Goal: Register for event/course

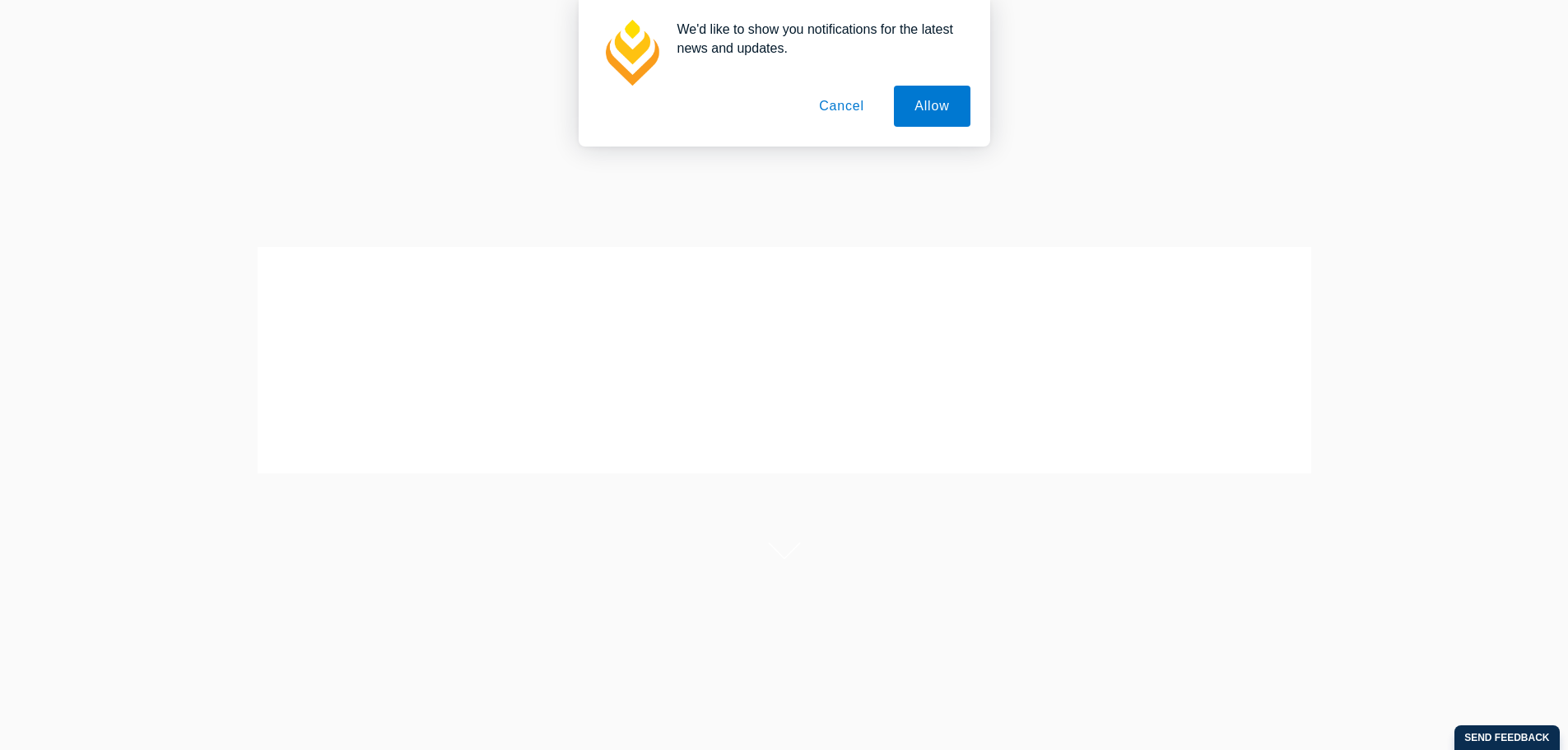
click at [824, 114] on button "Cancel" at bounding box center [842, 106] width 87 height 41
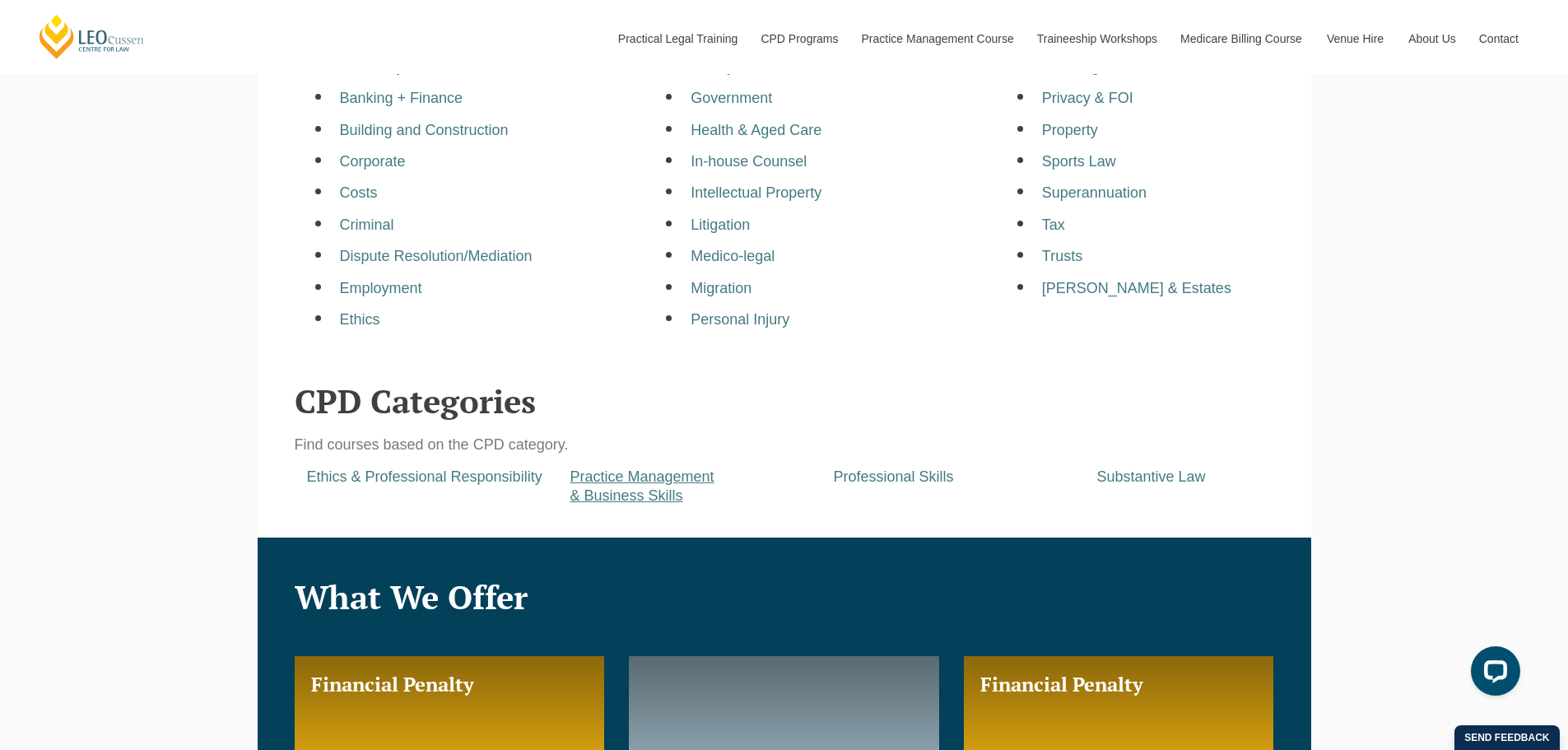
scroll to position [659, 0]
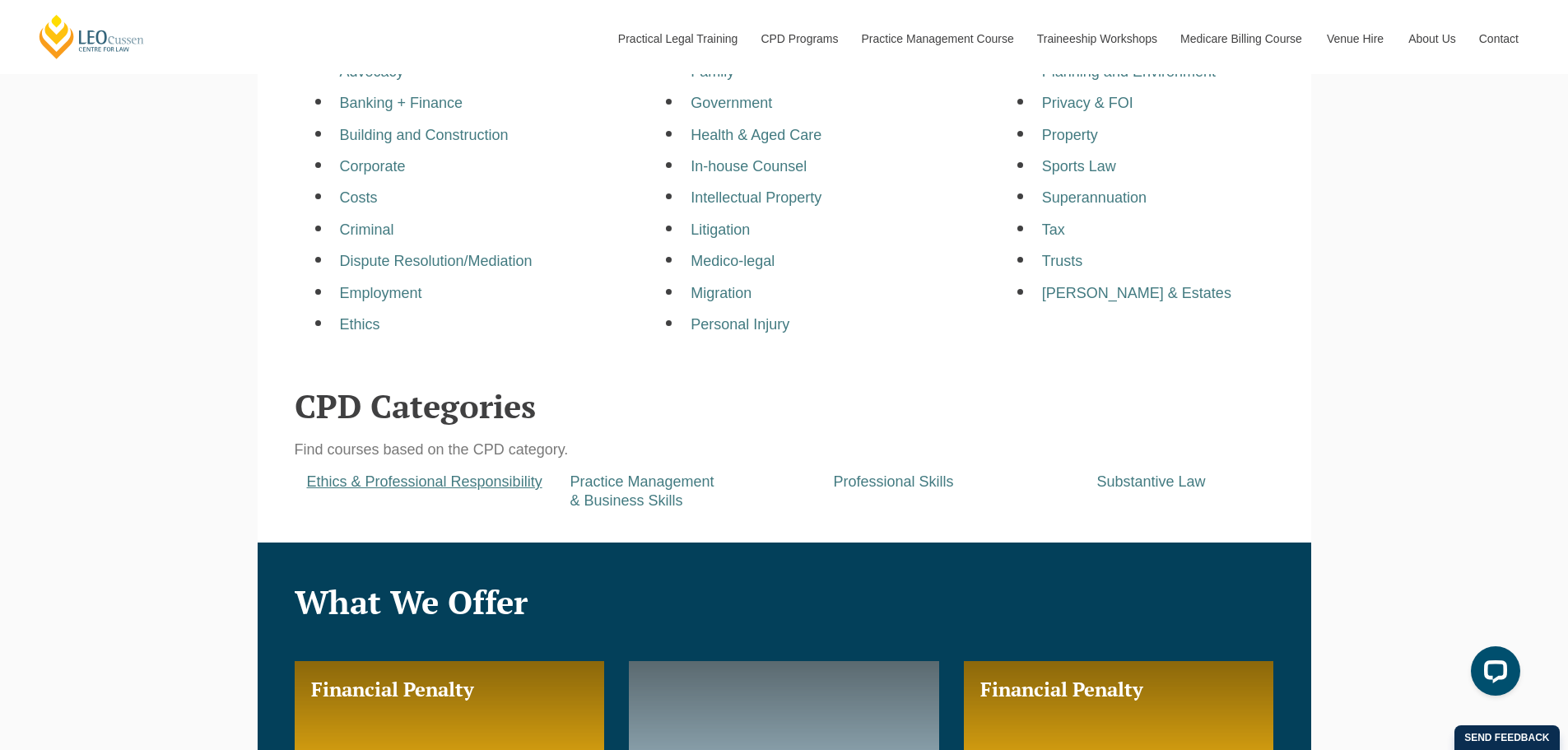
click at [477, 478] on a=pages/cpd-programs&taxons=pages/cpd-programs/cpd-category/ethics-and-professional-responsibility&_gl=1*1vrqoto*_gcl_au*ODc2NzkwODk4LjE3NTcwMzcyNzU "Ethics & Professional Responsibility" at bounding box center [425, 481] width 235 height 16
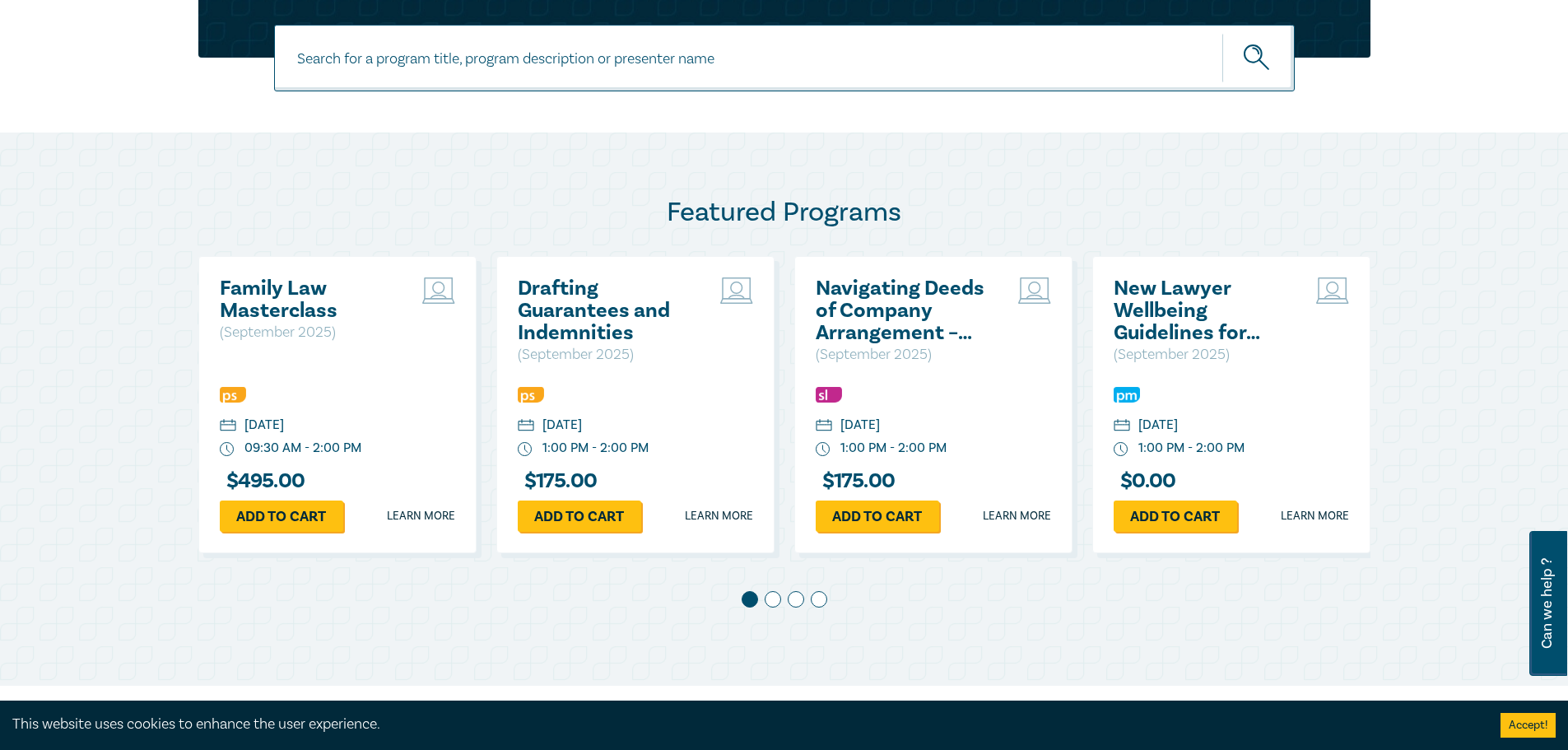
scroll to position [742, 0]
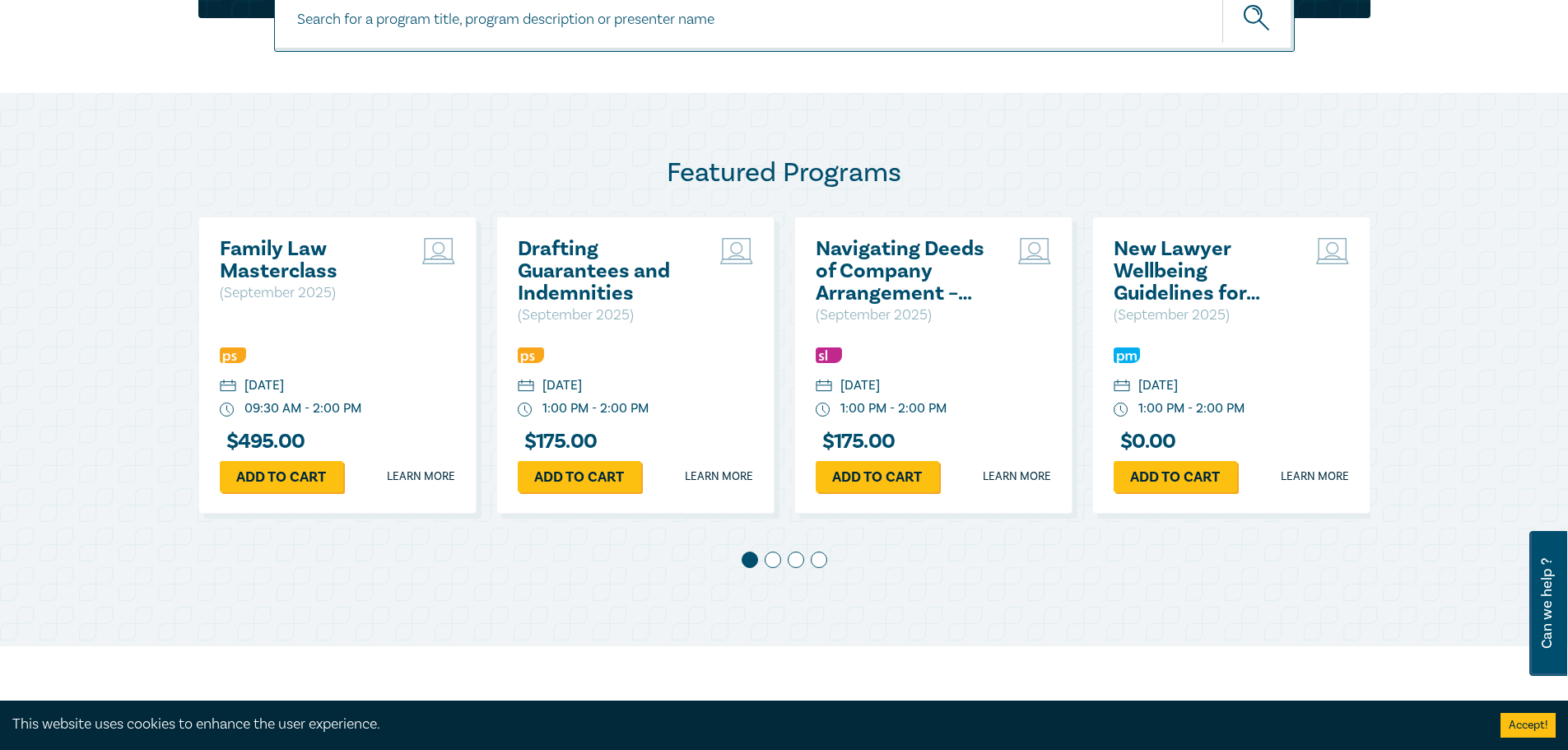
click at [774, 562] on span at bounding box center [772, 560] width 16 height 16
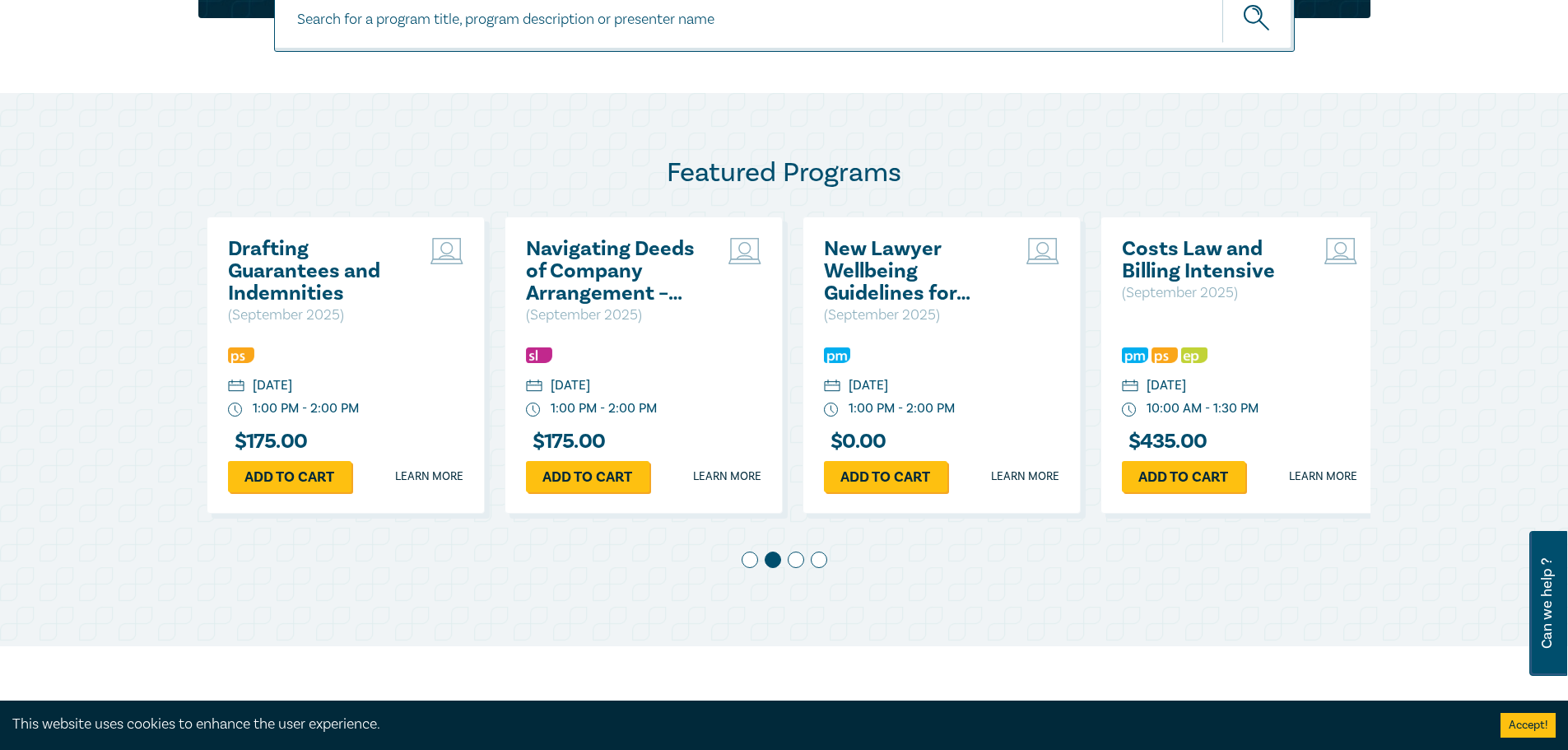
scroll to position [0, 298]
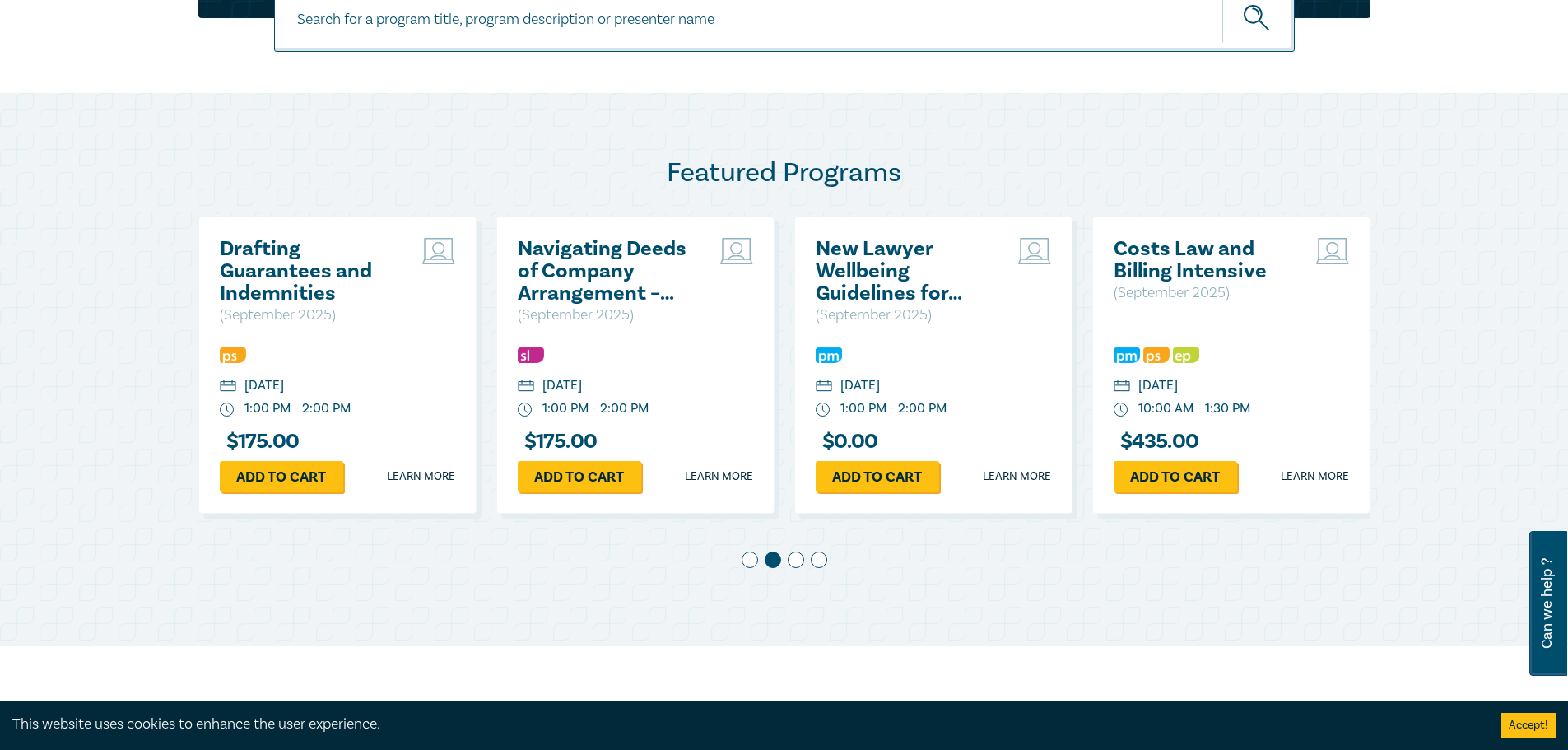
click at [796, 557] on span at bounding box center [796, 560] width 16 height 16
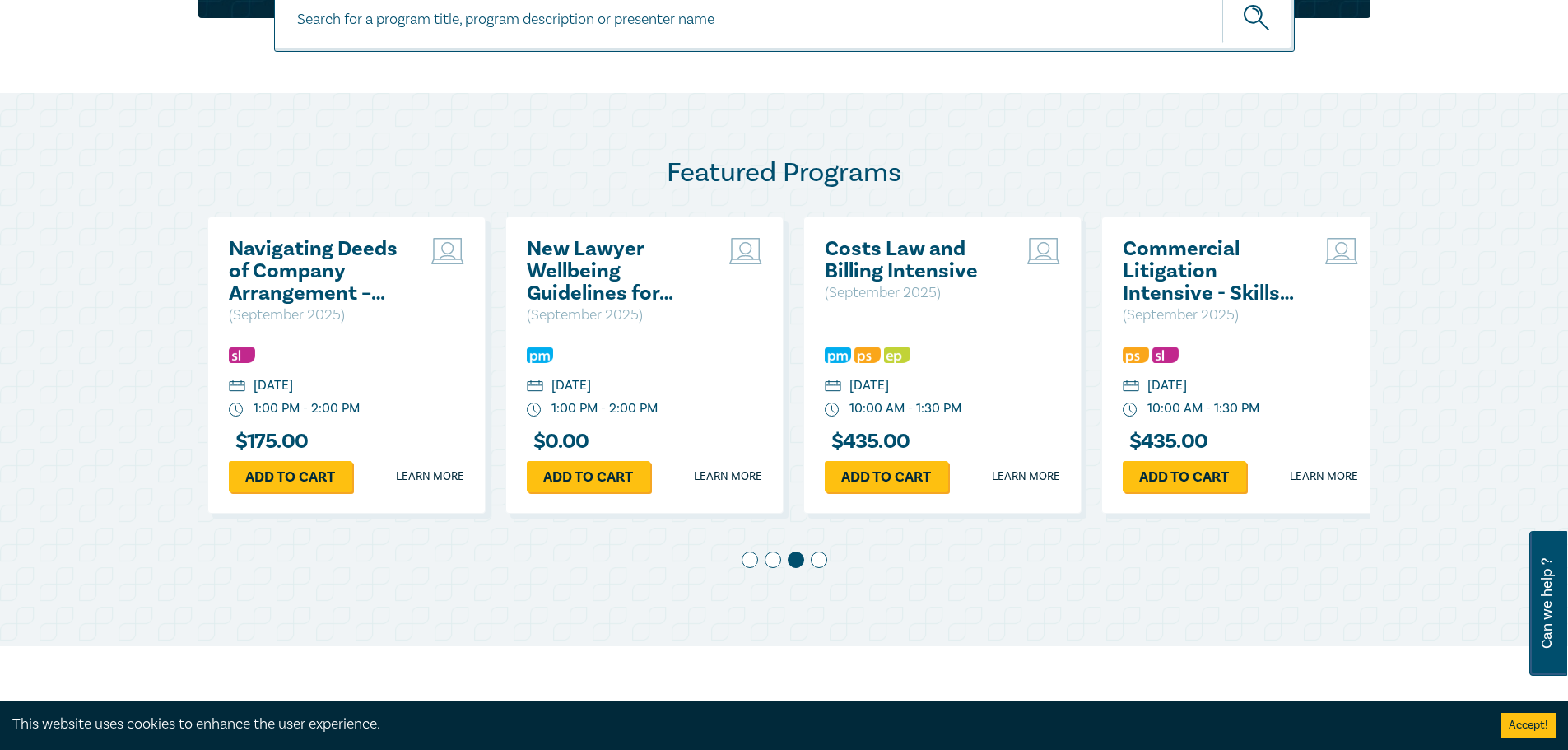
scroll to position [0, 596]
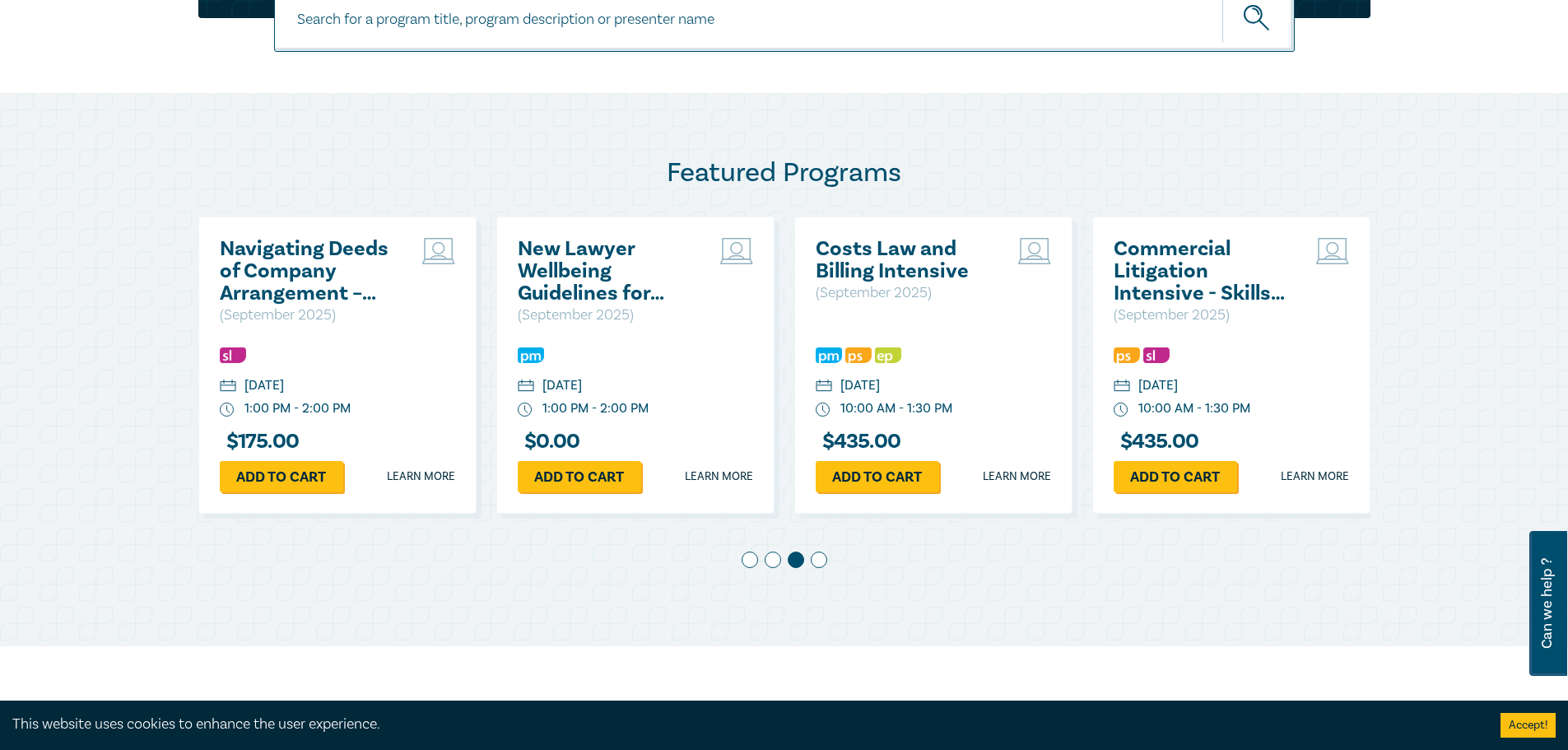
click at [822, 555] on span at bounding box center [818, 560] width 16 height 16
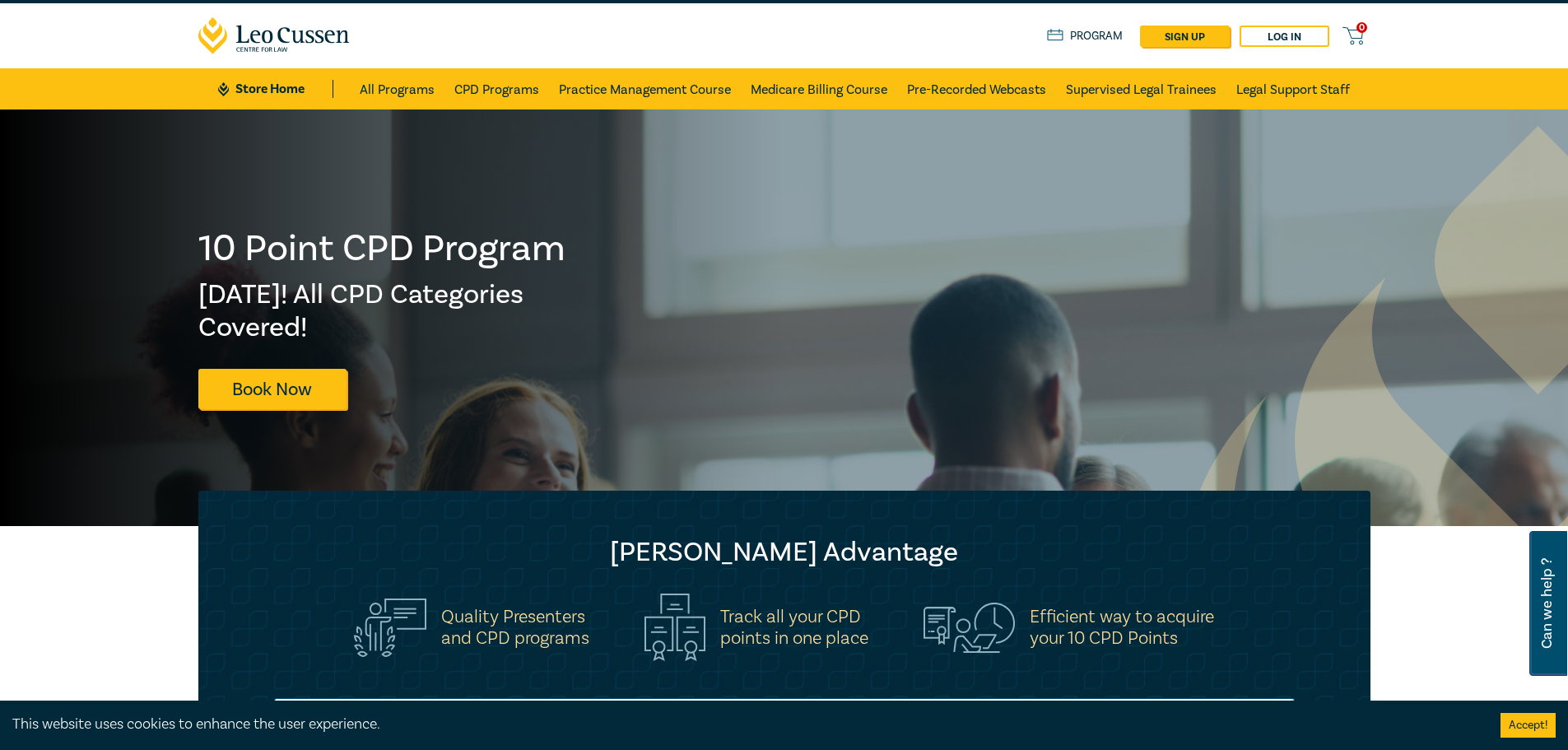
scroll to position [0, 0]
